Goal: Task Accomplishment & Management: Manage account settings

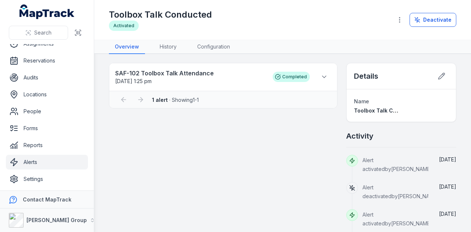
click at [50, 161] on link "Alerts" at bounding box center [47, 162] width 82 height 15
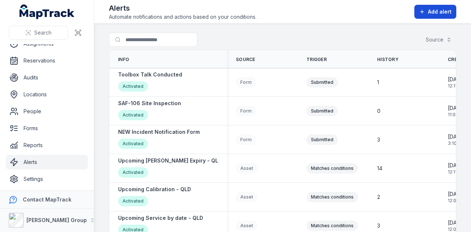
click at [452, 8] on button "Add alert" at bounding box center [435, 12] width 42 height 14
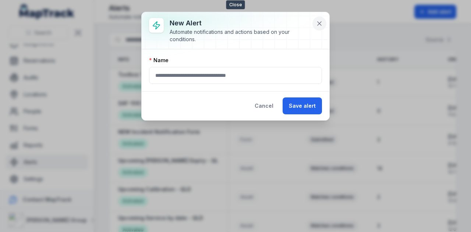
click at [321, 23] on icon at bounding box center [319, 23] width 7 height 7
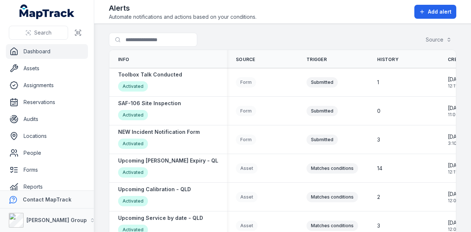
click at [69, 55] on link "Dashboard" at bounding box center [47, 51] width 82 height 15
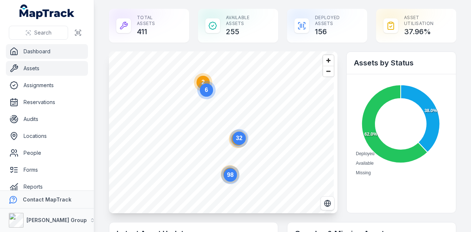
click at [61, 62] on link "Assets" at bounding box center [47, 68] width 82 height 15
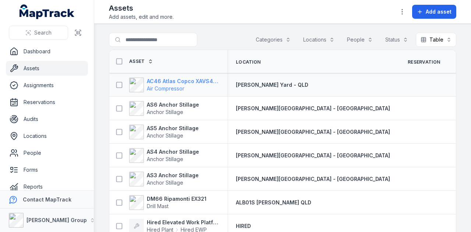
click at [208, 80] on strong "AC46 Atlas Copco XAVS450" at bounding box center [182, 81] width 71 height 7
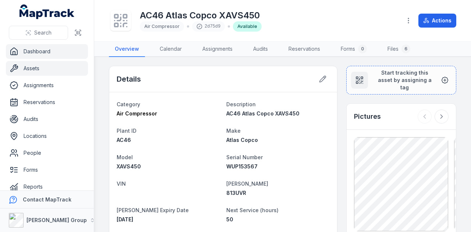
click at [52, 56] on link "Dashboard" at bounding box center [47, 51] width 82 height 15
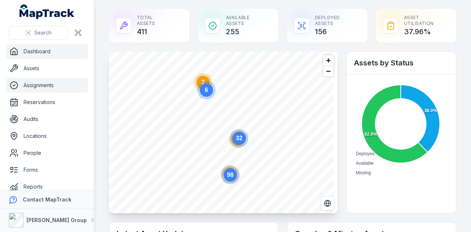
click at [59, 78] on link "Assignments" at bounding box center [47, 85] width 82 height 15
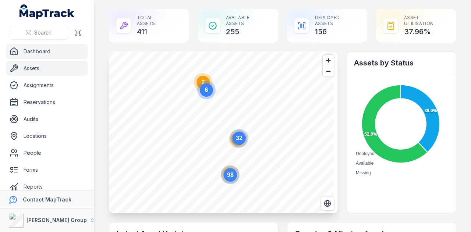
click at [59, 73] on link "Assets" at bounding box center [47, 68] width 82 height 15
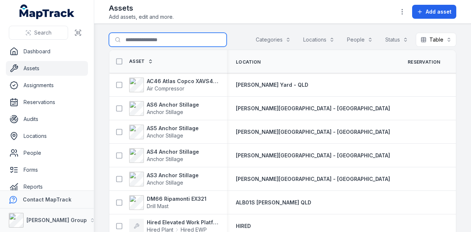
click at [169, 39] on input "Search for assets" at bounding box center [168, 40] width 118 height 14
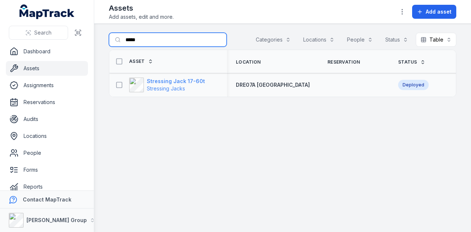
type input "*****"
click at [192, 79] on strong "Stressing Jack 17-60t" at bounding box center [176, 81] width 58 height 7
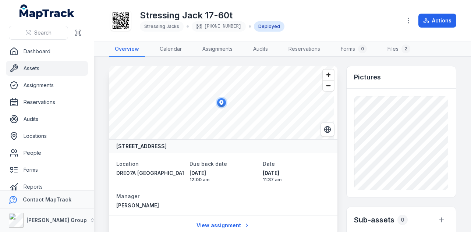
scroll to position [147, 0]
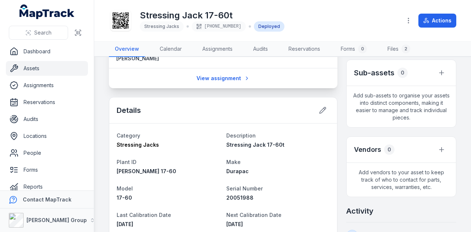
click at [327, 106] on div "Details" at bounding box center [223, 111] width 228 height 26
click at [324, 109] on icon at bounding box center [324, 108] width 1 height 1
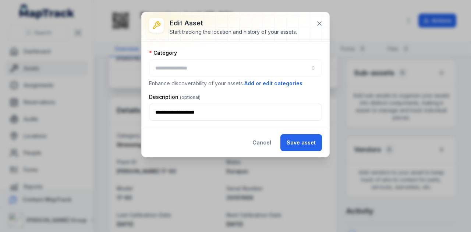
type input "**********"
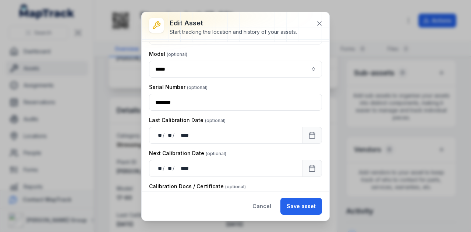
scroll to position [184, 0]
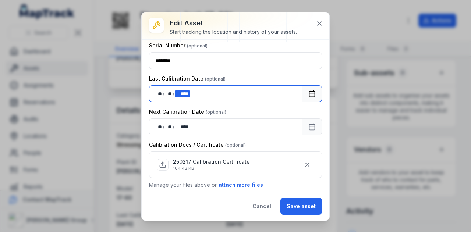
click at [228, 93] on div "** ** / ** ** / **** ****" at bounding box center [225, 93] width 153 height 17
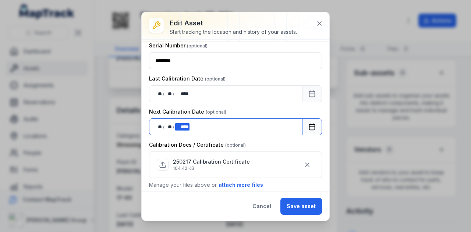
click at [226, 119] on div "** ** / ** ** / **** ****" at bounding box center [225, 127] width 153 height 17
click at [304, 162] on icon "button" at bounding box center [307, 164] width 7 height 7
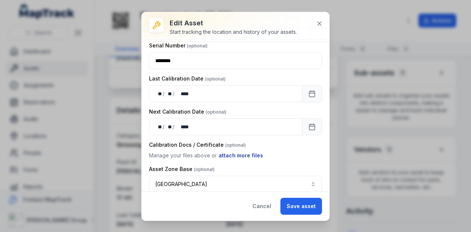
click at [254, 153] on button "attach more files" at bounding box center [240, 156] width 45 height 8
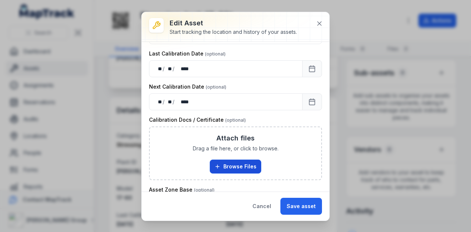
scroll to position [221, 0]
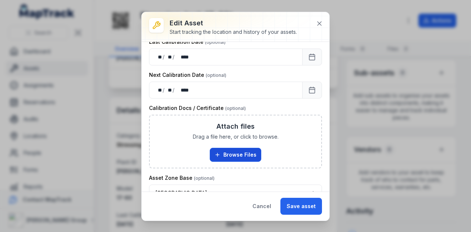
click at [247, 154] on button "Browse Files" at bounding box center [236, 155] width 52 height 14
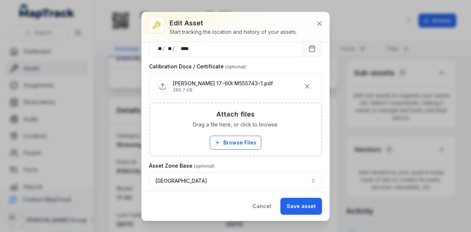
scroll to position [264, 0]
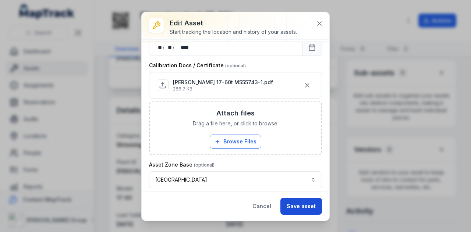
click at [295, 207] on button "Save asset" at bounding box center [301, 206] width 42 height 17
